Goal: Use online tool/utility: Use online tool/utility

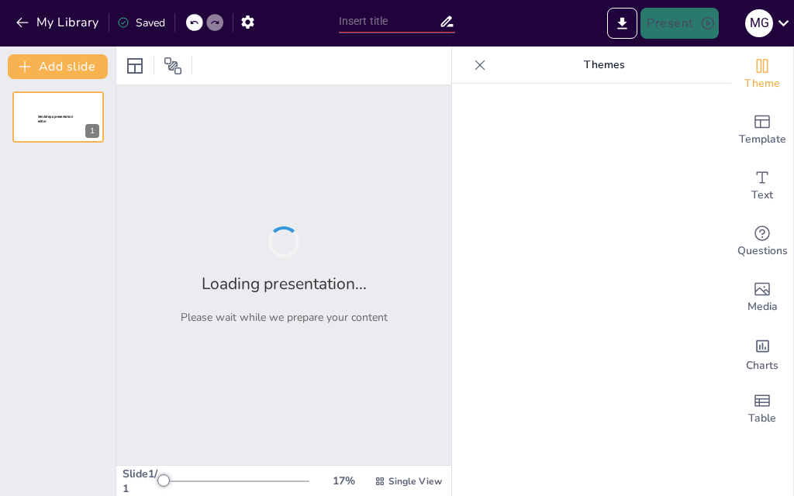
type input "Impacto de los Factores Psicosociales en el Rendimiento Laboral"
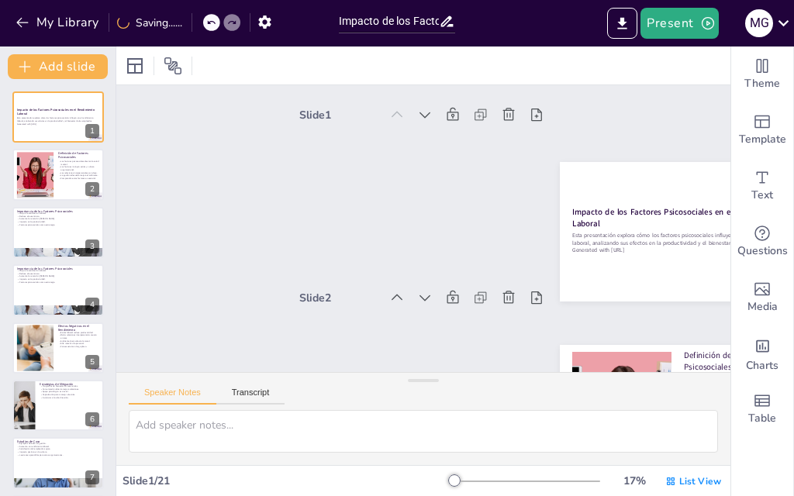
checkbox input "true"
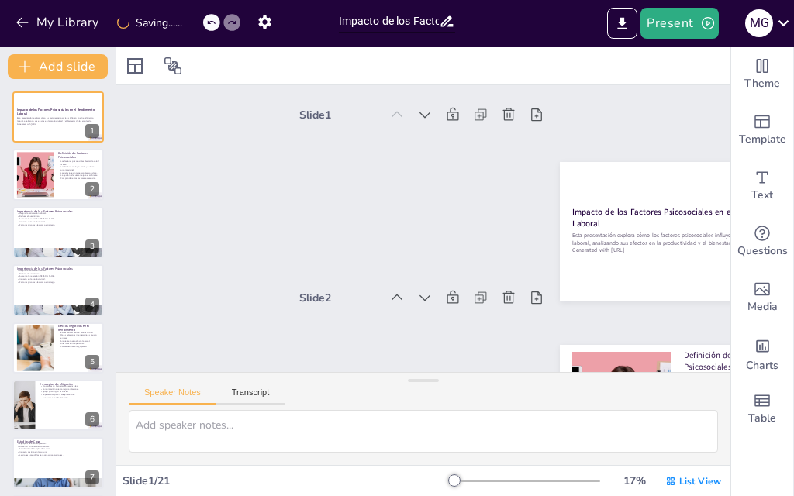
checkbox input "true"
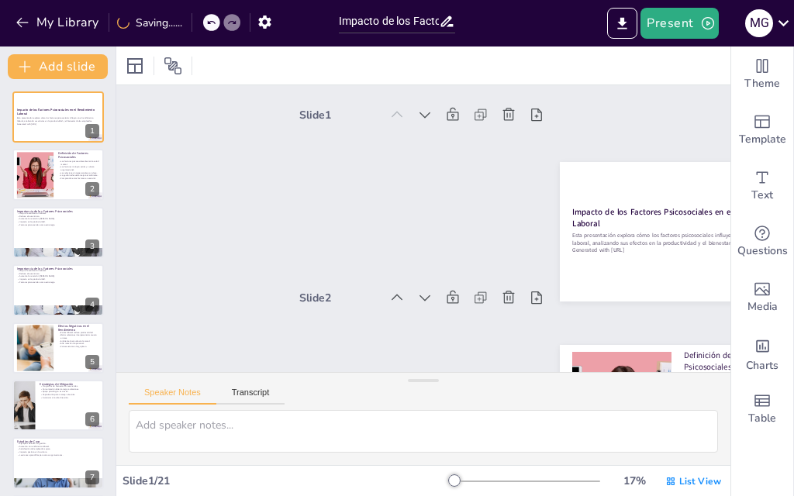
checkbox input "true"
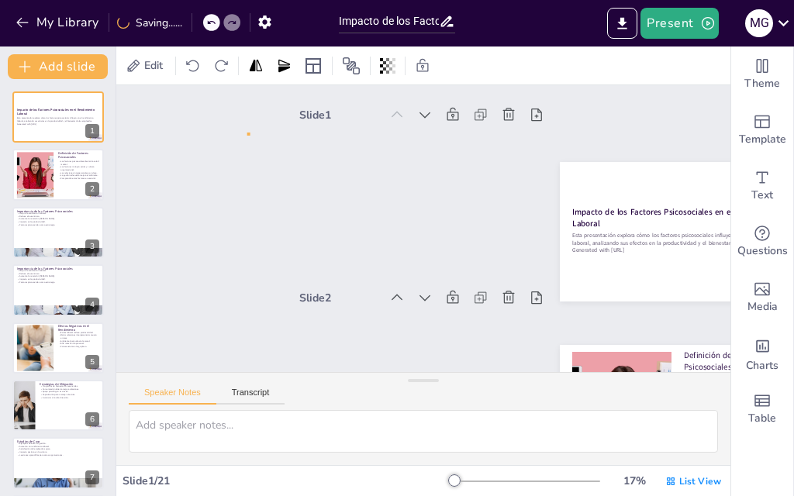
checkbox input "true"
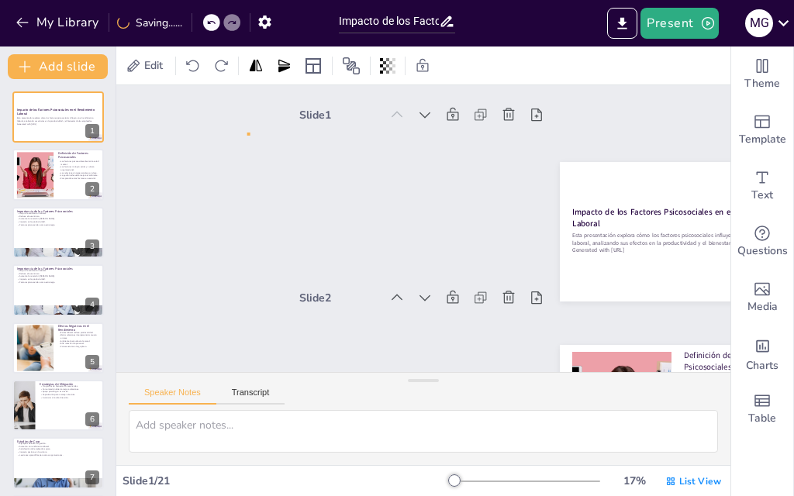
checkbox input "true"
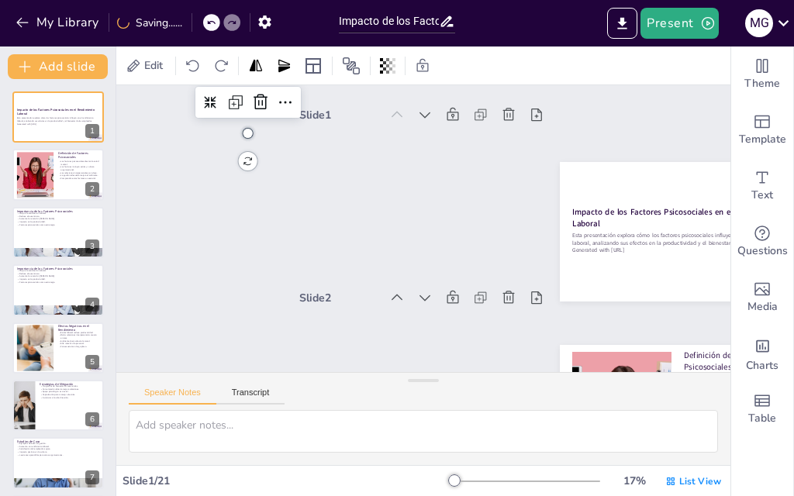
checkbox input "true"
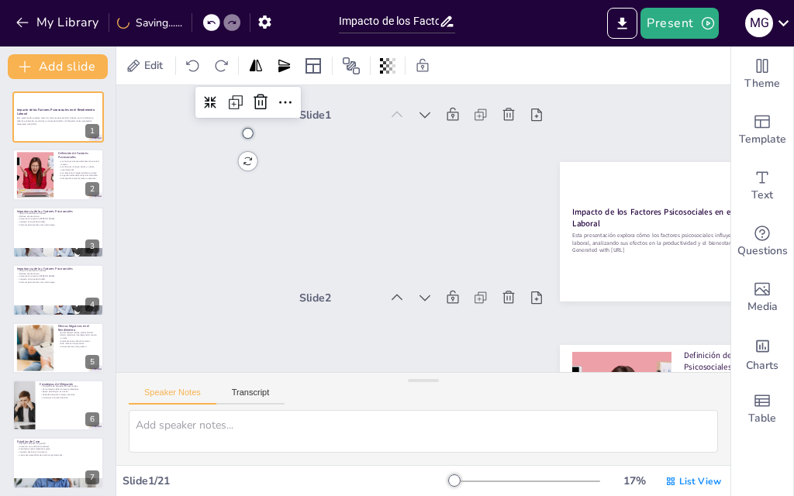
checkbox input "true"
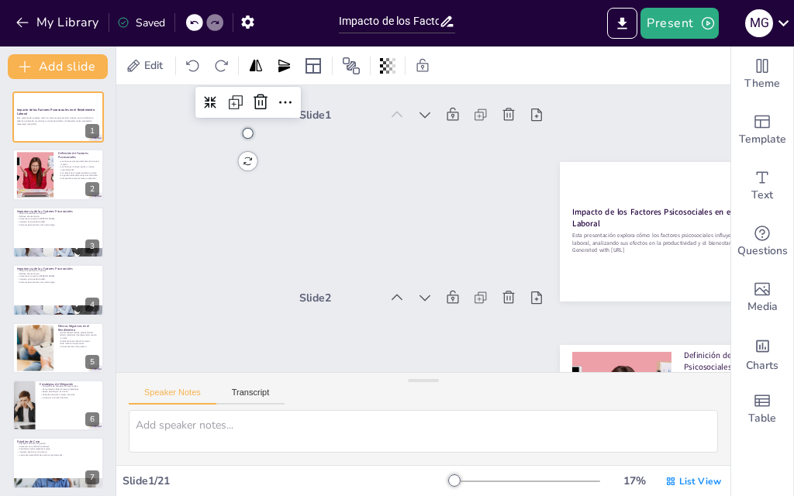
checkbox input "true"
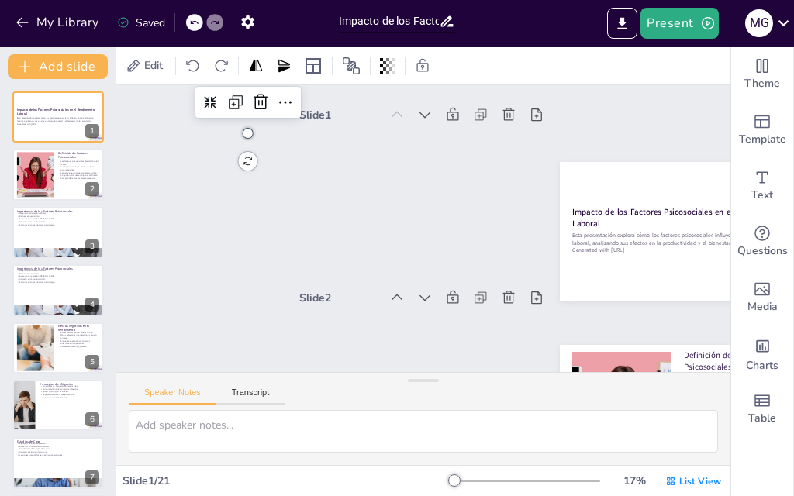
checkbox input "true"
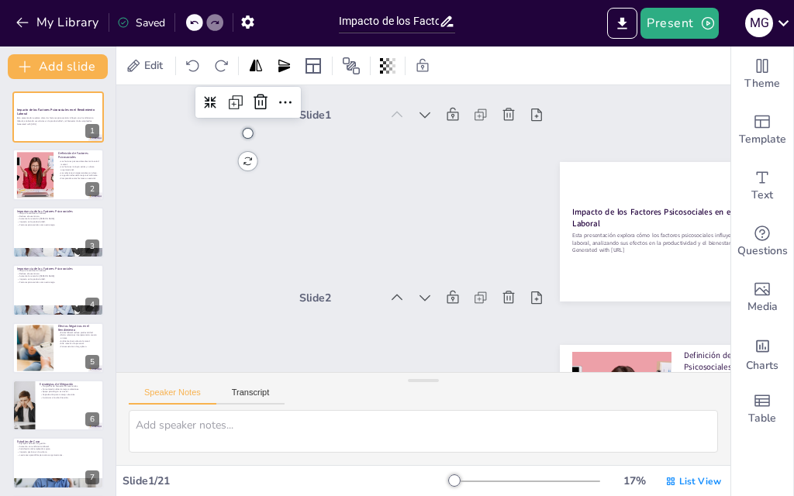
checkbox input "true"
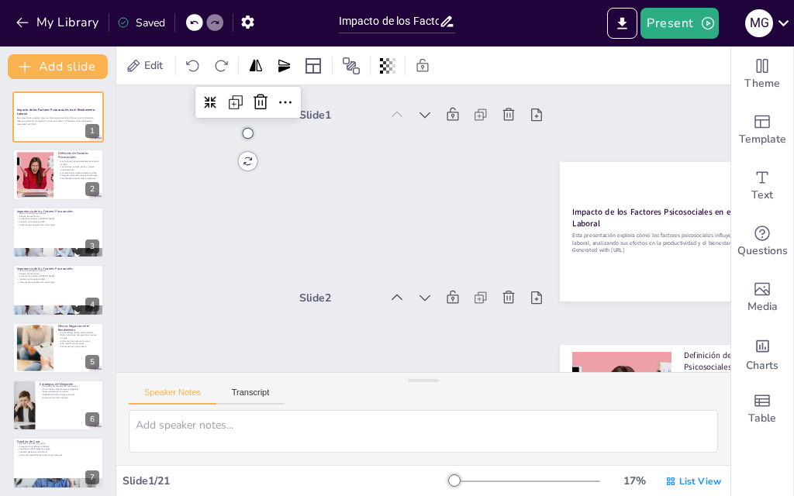
checkbox input "true"
click at [254, 391] on button "Transcript" at bounding box center [250, 396] width 69 height 17
checkbox input "true"
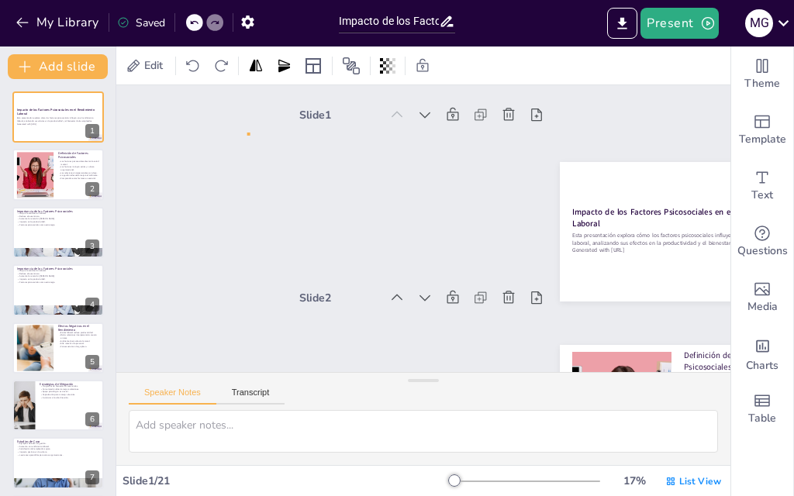
checkbox input "true"
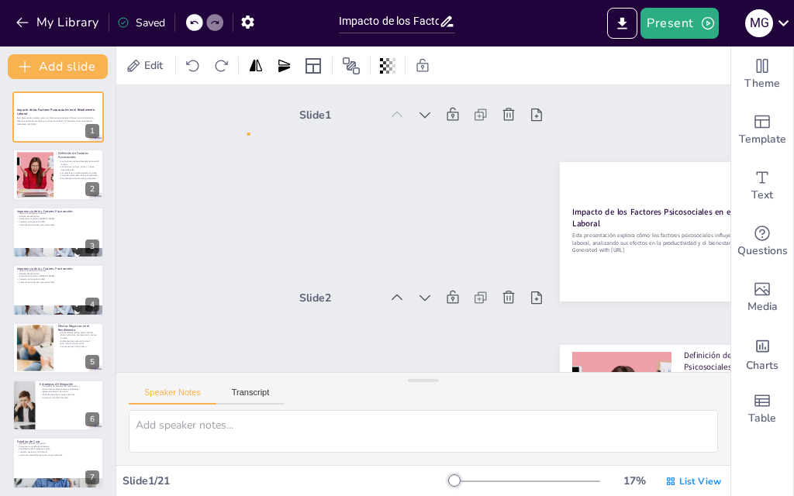
checkbox input "true"
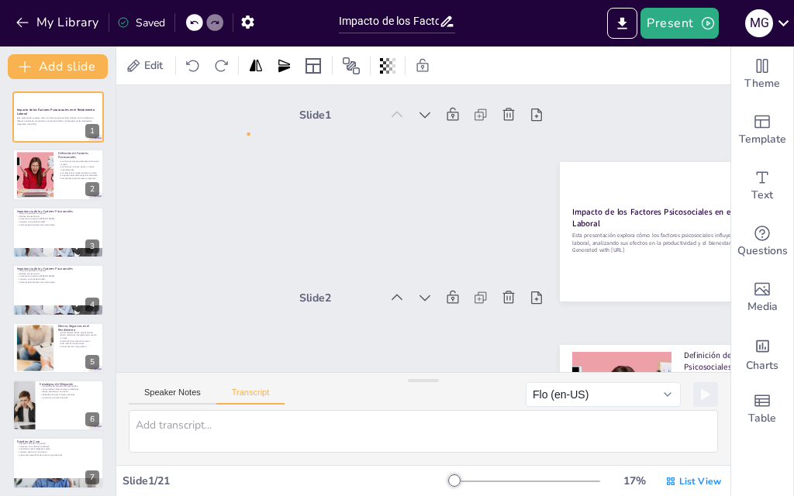
checkbox input "true"
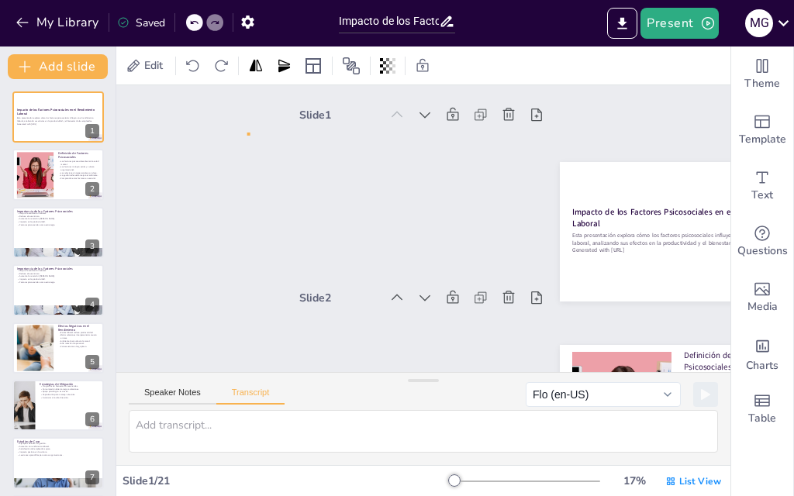
checkbox input "true"
click at [703, 26] on icon "button" at bounding box center [708, 23] width 12 height 12
checkbox input "true"
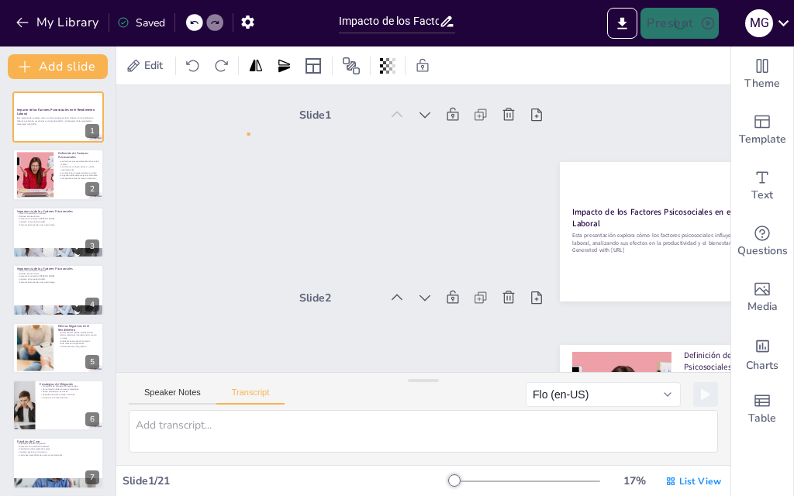
checkbox input "true"
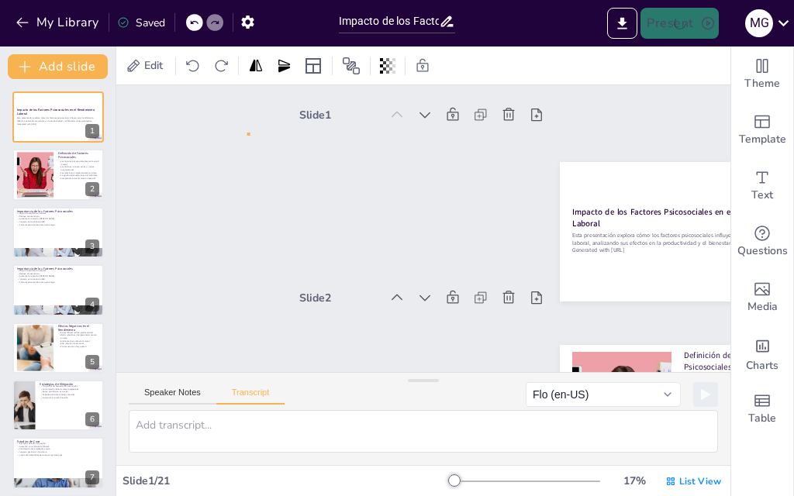
checkbox input "true"
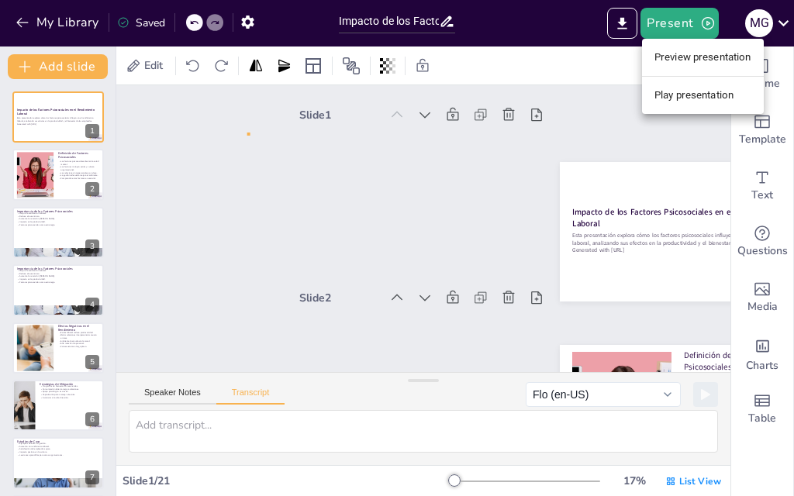
click at [687, 41] on ul "Preview presentation Play presentation" at bounding box center [703, 76] width 122 height 75
click at [711, 67] on li "Preview presentation" at bounding box center [703, 57] width 122 height 25
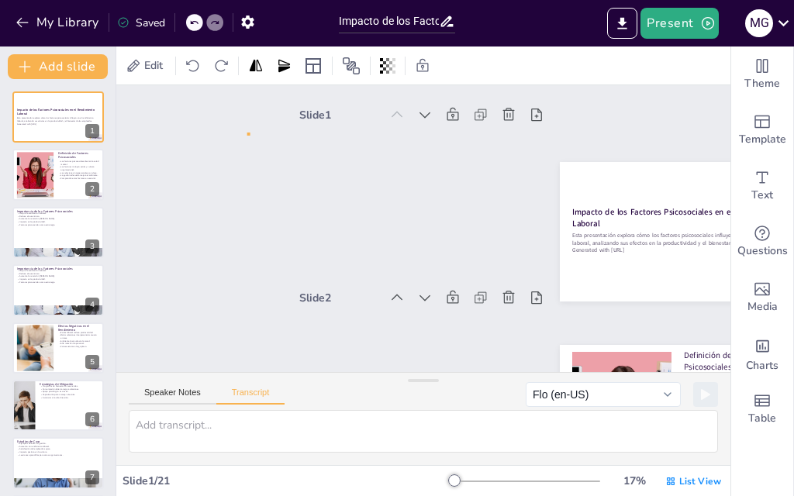
click at [692, 59] on div "Edit" at bounding box center [423, 66] width 614 height 38
